Goal: Task Accomplishment & Management: Manage account settings

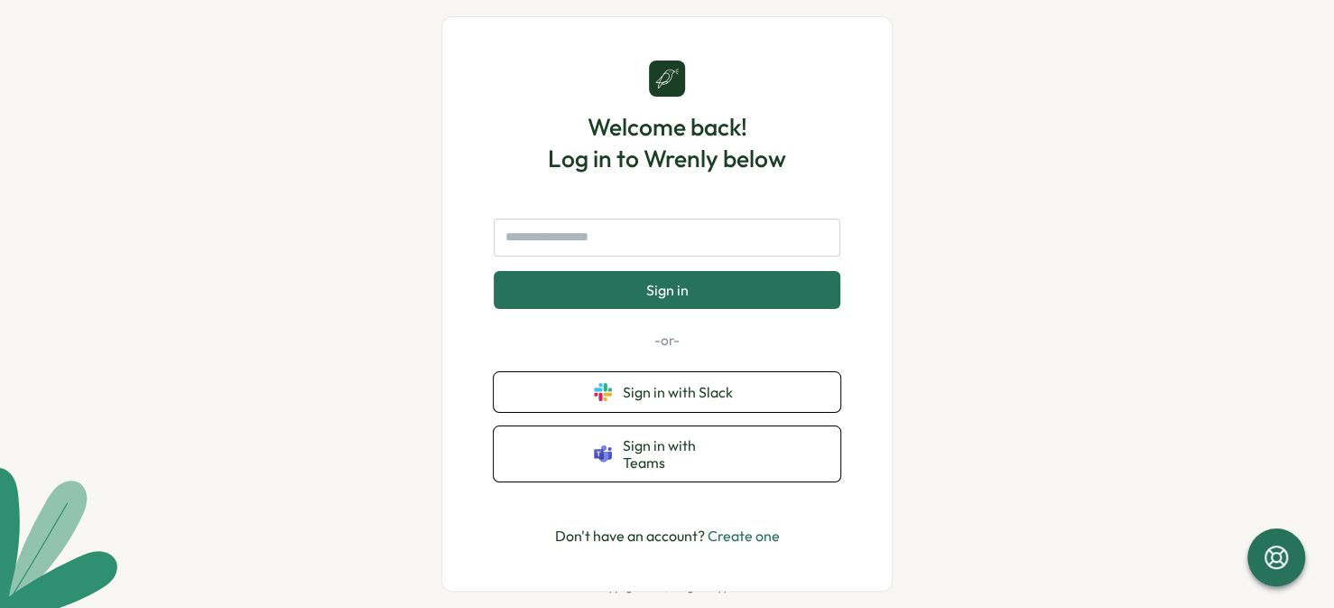
click at [404, 417] on div "Welcome back! Log in to Wrenly below Sign in -or- Sign in with Slack Sign in wi…" at bounding box center [667, 304] width 1334 height 608
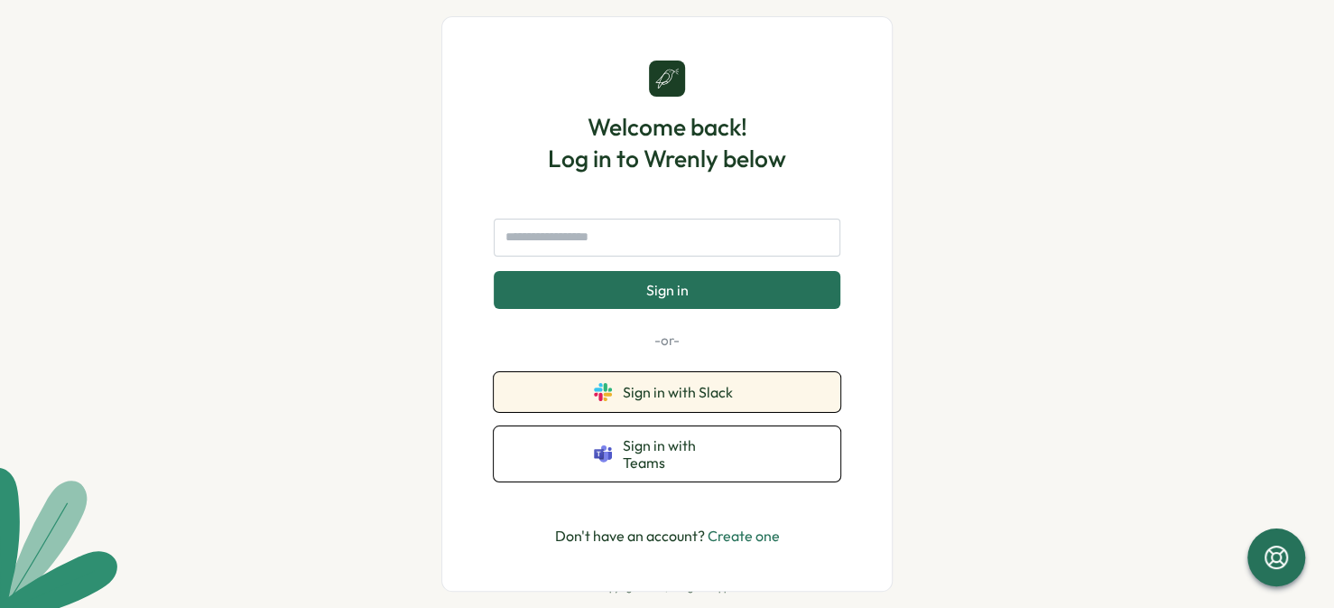
click at [604, 391] on icon at bounding box center [608, 387] width 8 height 8
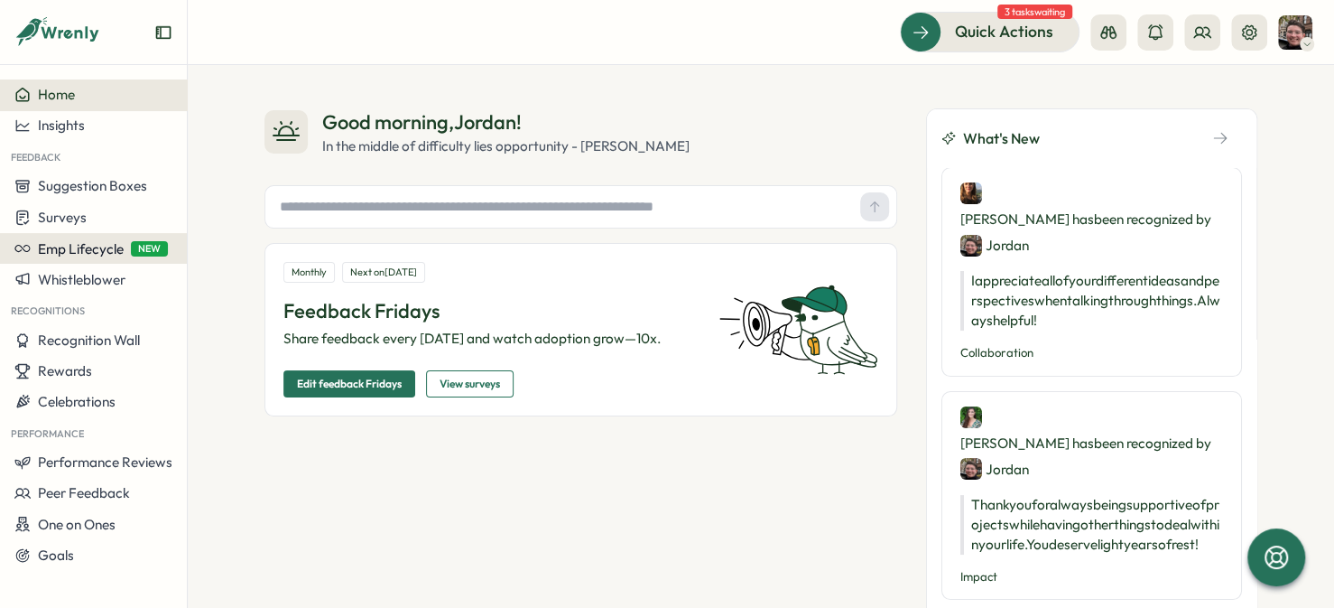
click at [106, 251] on span "Emp Lifecycle" at bounding box center [81, 248] width 86 height 17
click at [108, 249] on span "Emp Lifecycle" at bounding box center [81, 248] width 86 height 17
click at [1256, 37] on icon at bounding box center [1249, 32] width 18 height 18
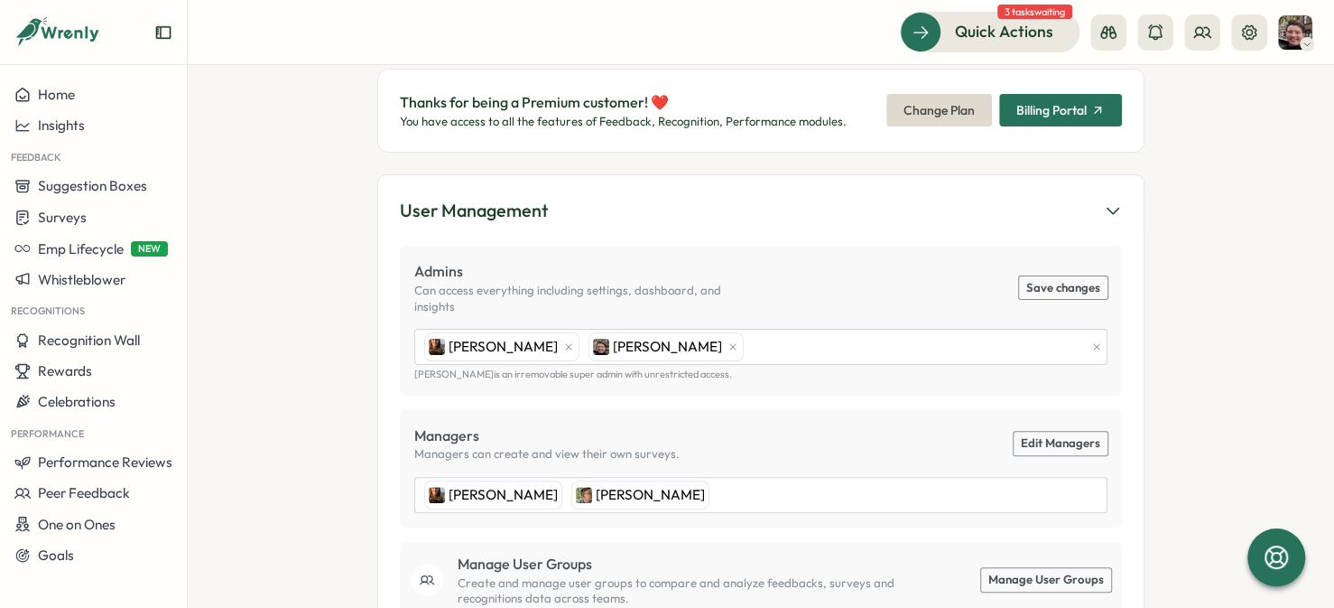
scroll to position [181, 0]
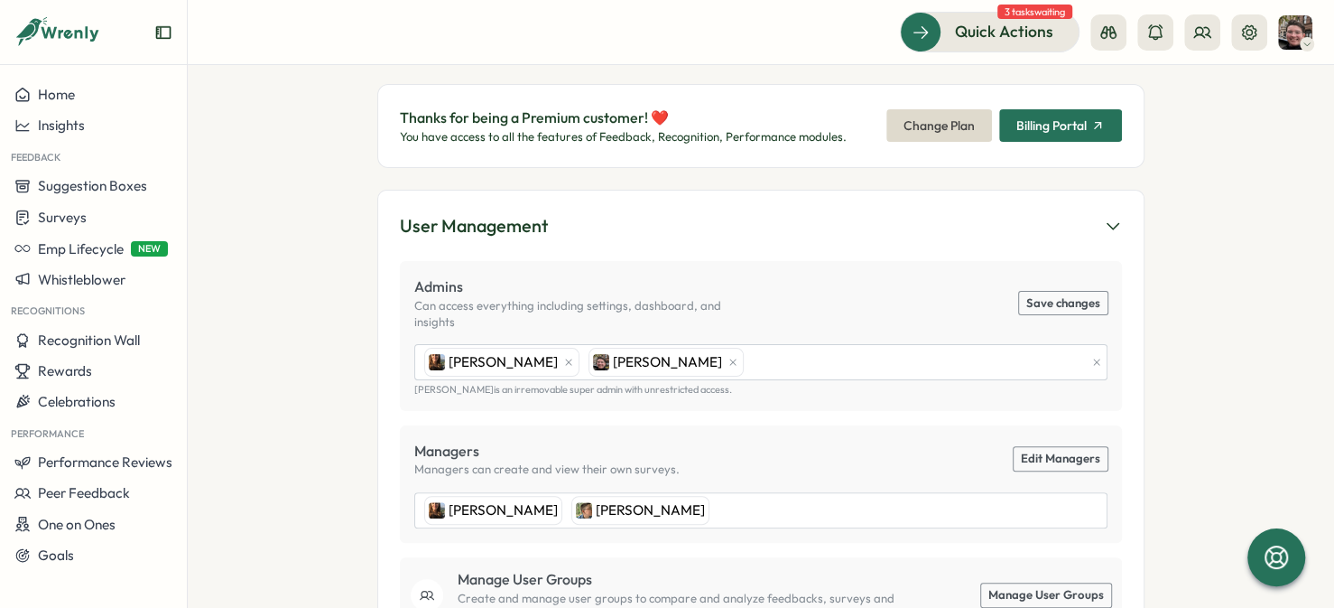
click at [1092, 112] on span "Billing Portal" at bounding box center [1060, 125] width 88 height 31
